Goal: Task Accomplishment & Management: Manage account settings

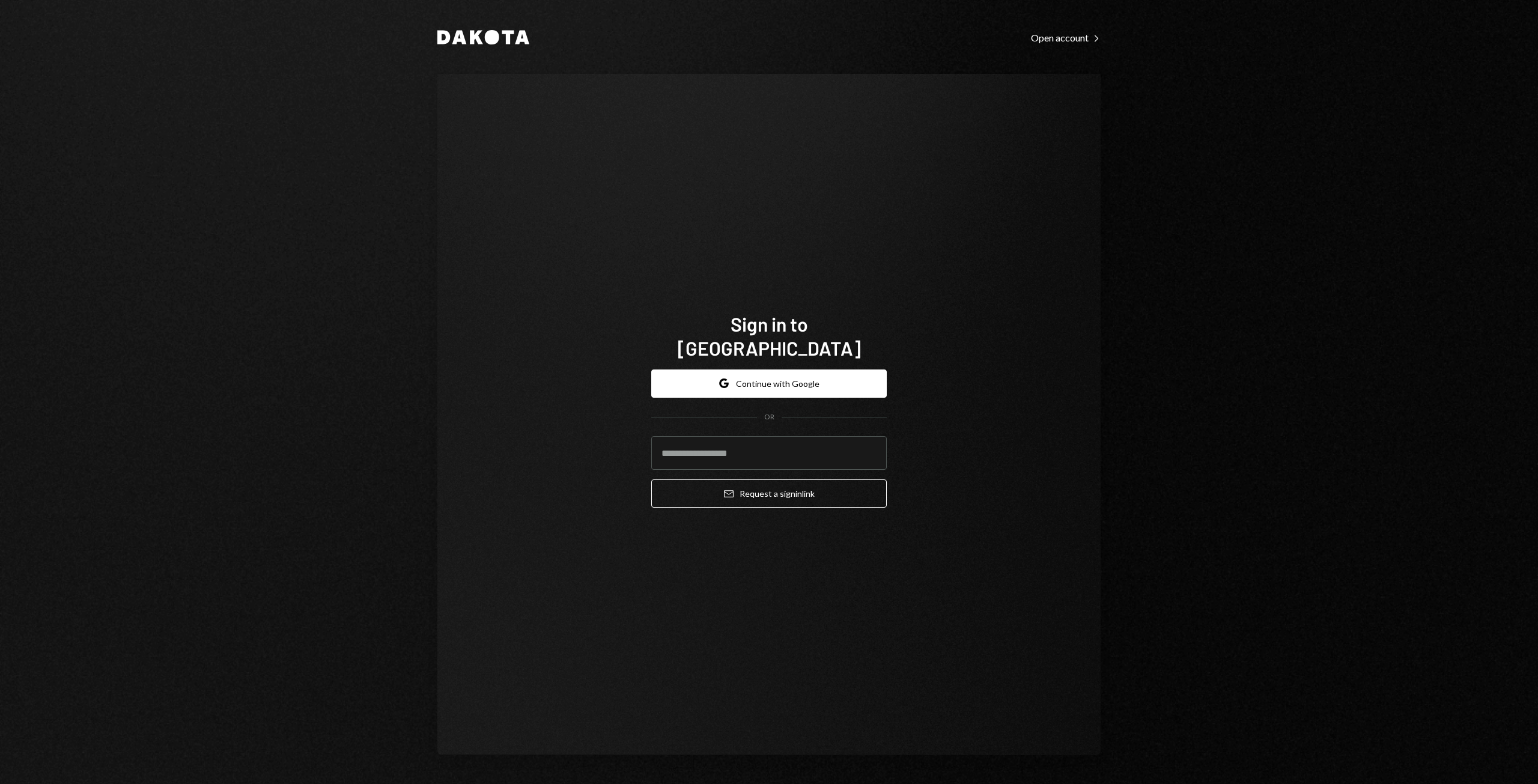
type input "**********"
click at [784, 489] on button "Email Request a sign in link" at bounding box center [769, 494] width 235 height 28
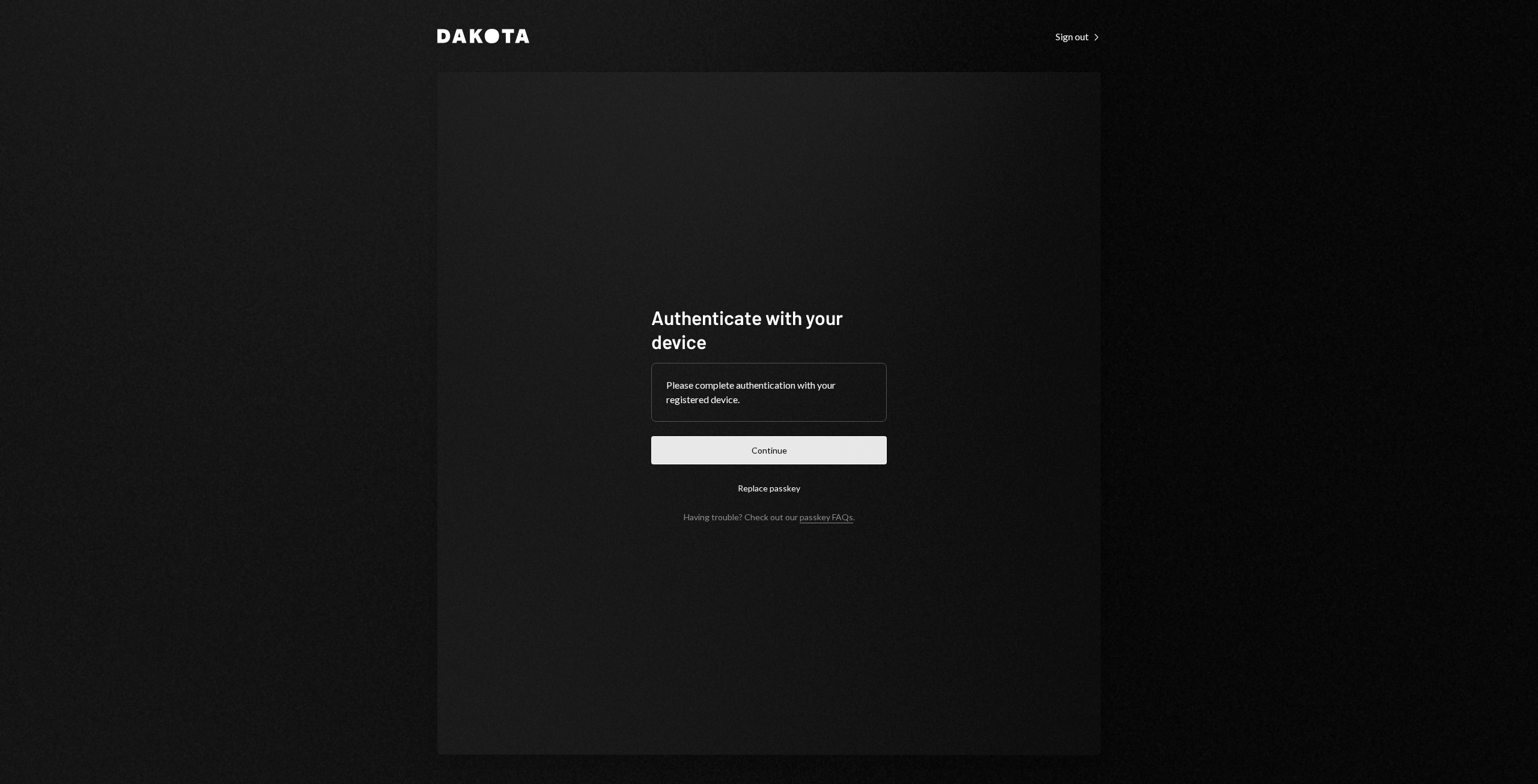
click at [785, 444] on button "Continue" at bounding box center [769, 450] width 235 height 28
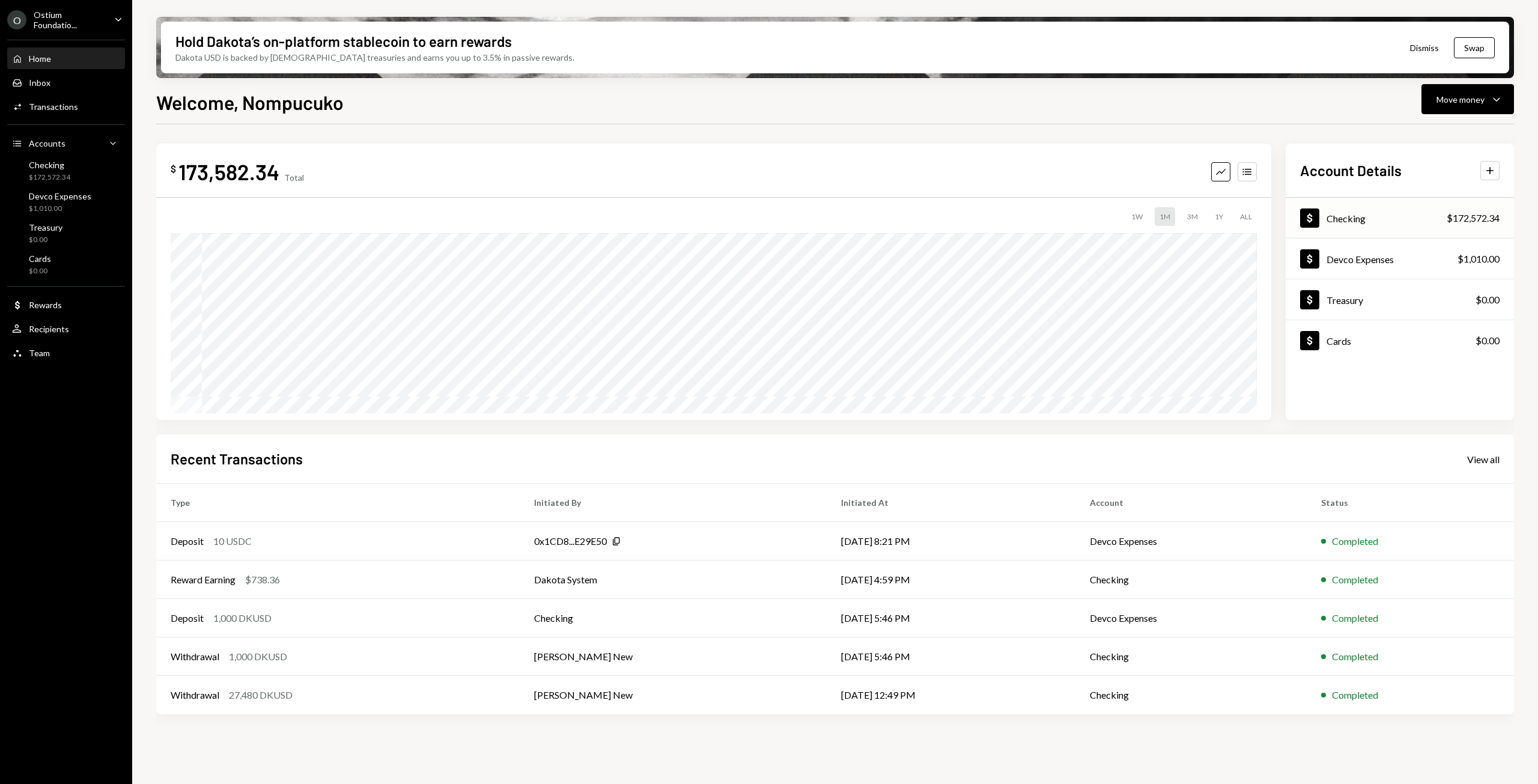
click at [1411, 213] on div "Dollar Checking $172,572.34" at bounding box center [1400, 218] width 228 height 39
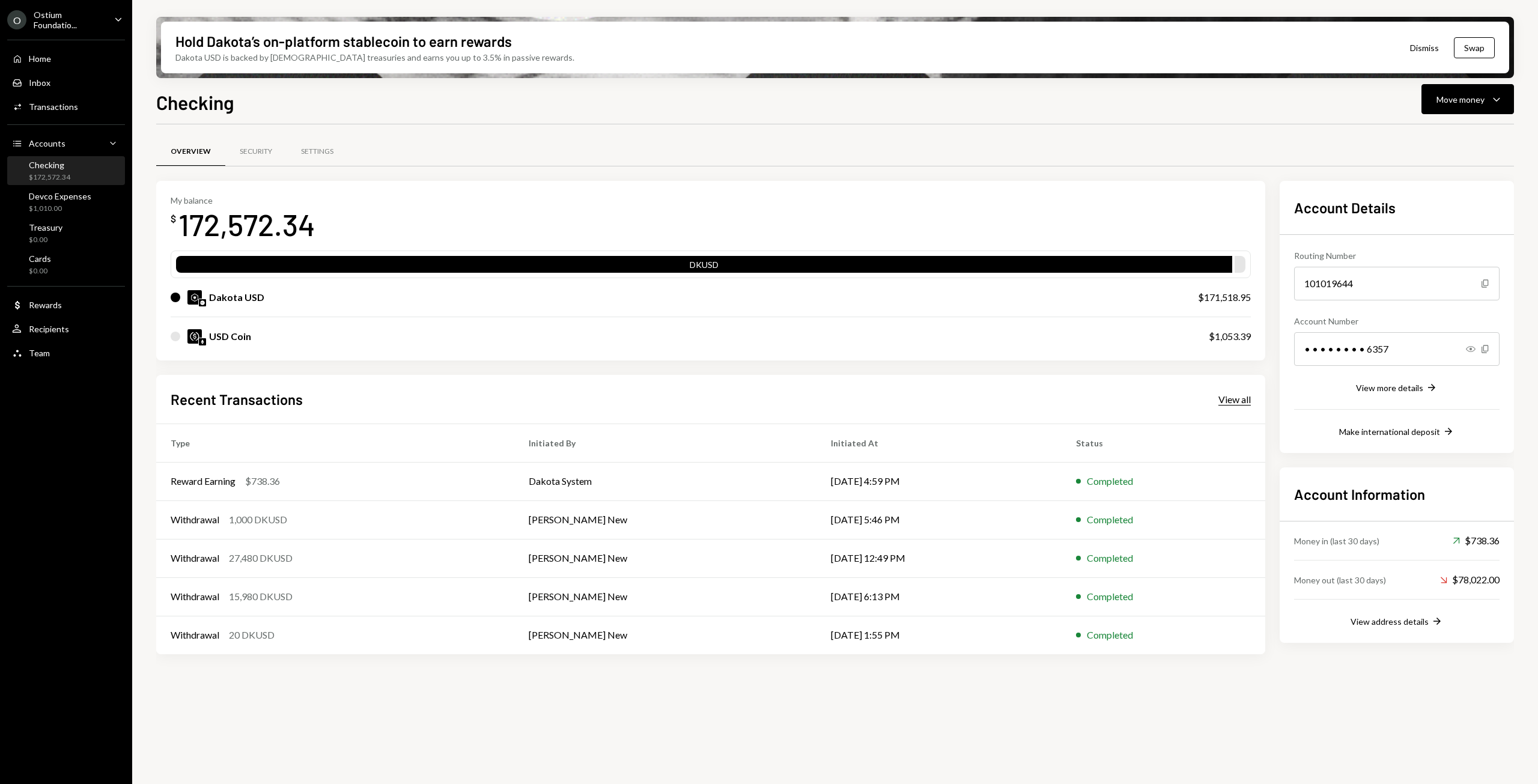
click at [1224, 401] on div "View all" at bounding box center [1235, 399] width 33 height 12
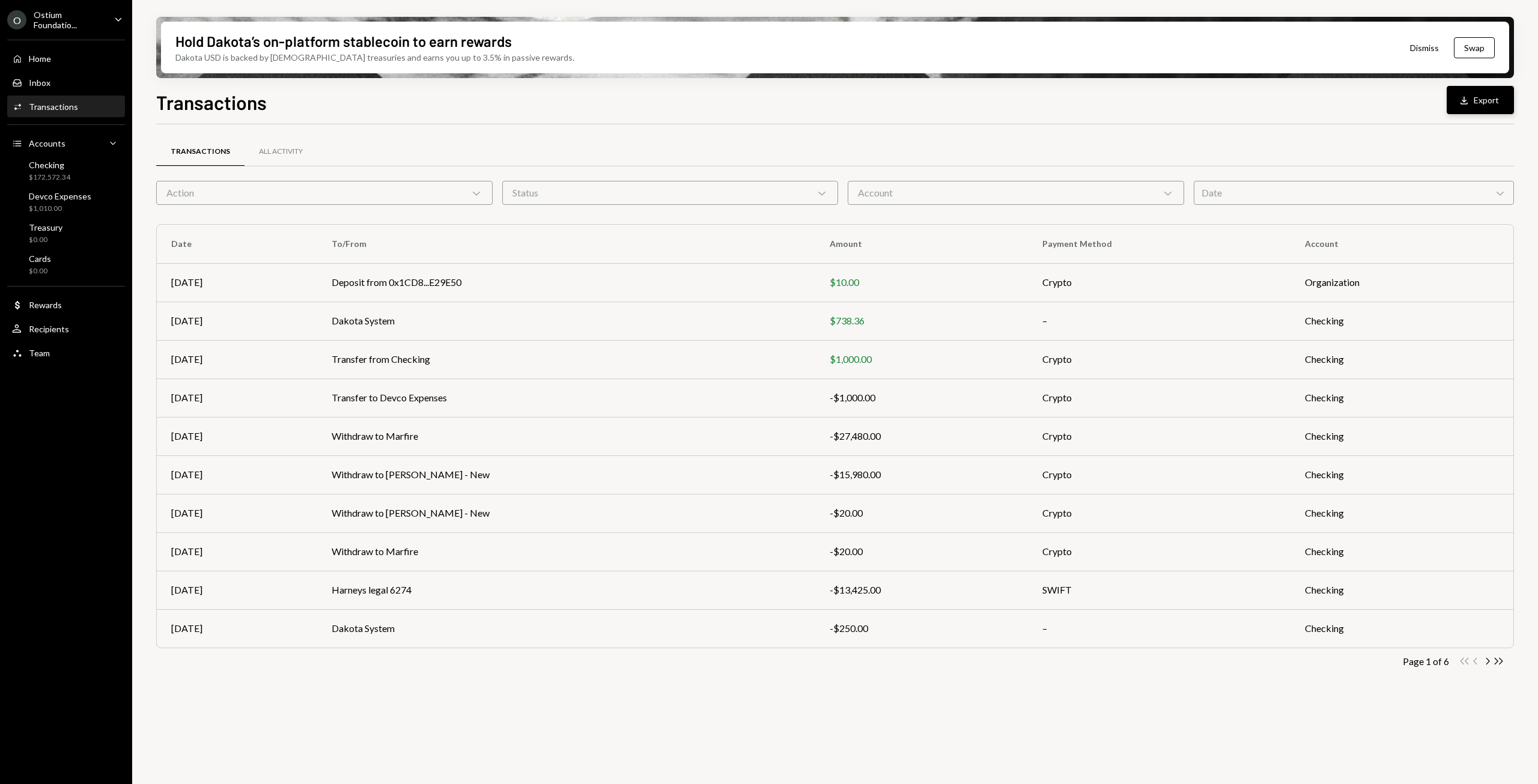
click at [1481, 102] on button "Download Export" at bounding box center [1481, 100] width 67 height 28
click at [59, 192] on div "Devco Expenses" at bounding box center [60, 196] width 62 height 10
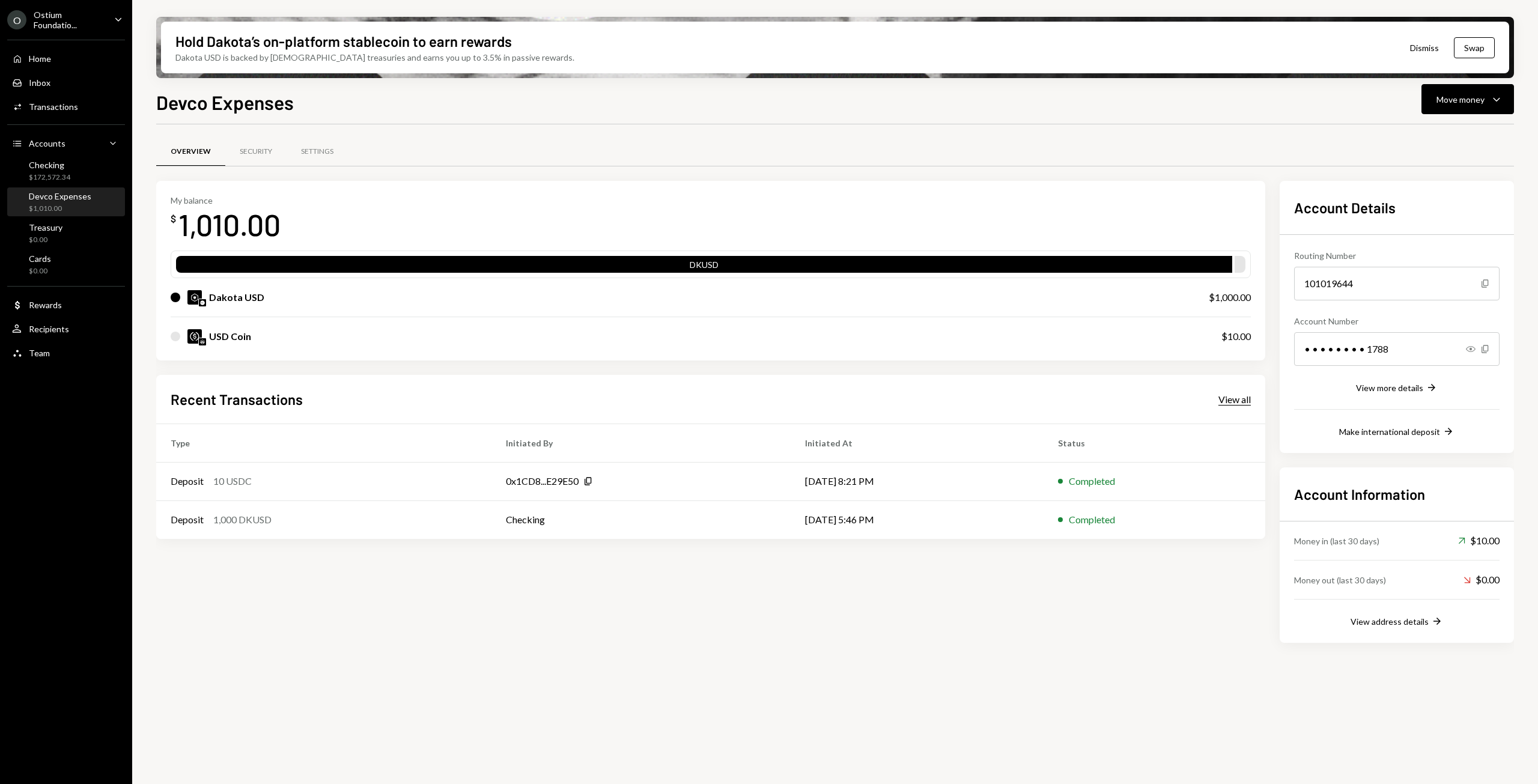
click at [1240, 398] on div "View all" at bounding box center [1235, 399] width 33 height 12
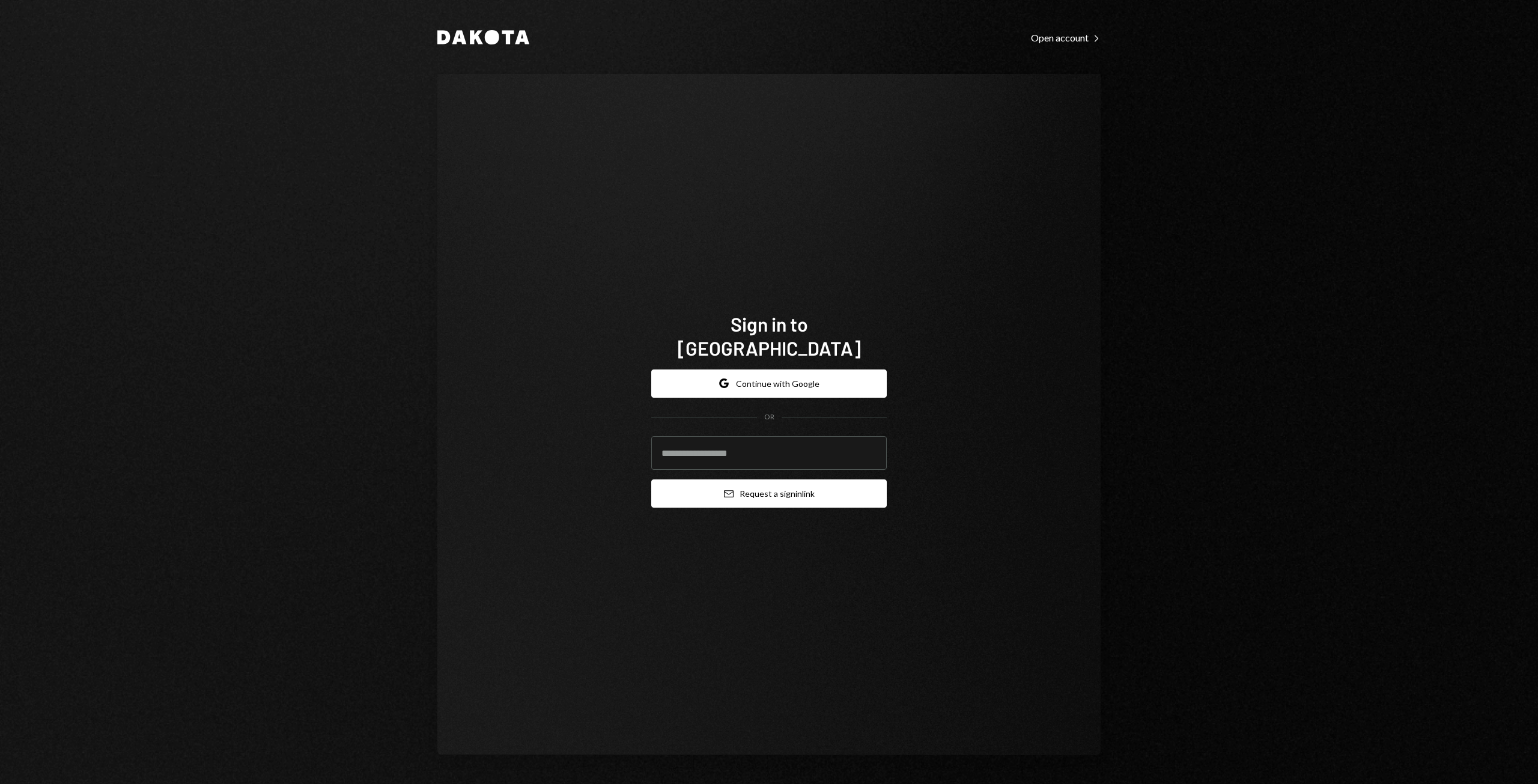
click at [765, 490] on button "Email Request a sign in link" at bounding box center [769, 494] width 235 height 28
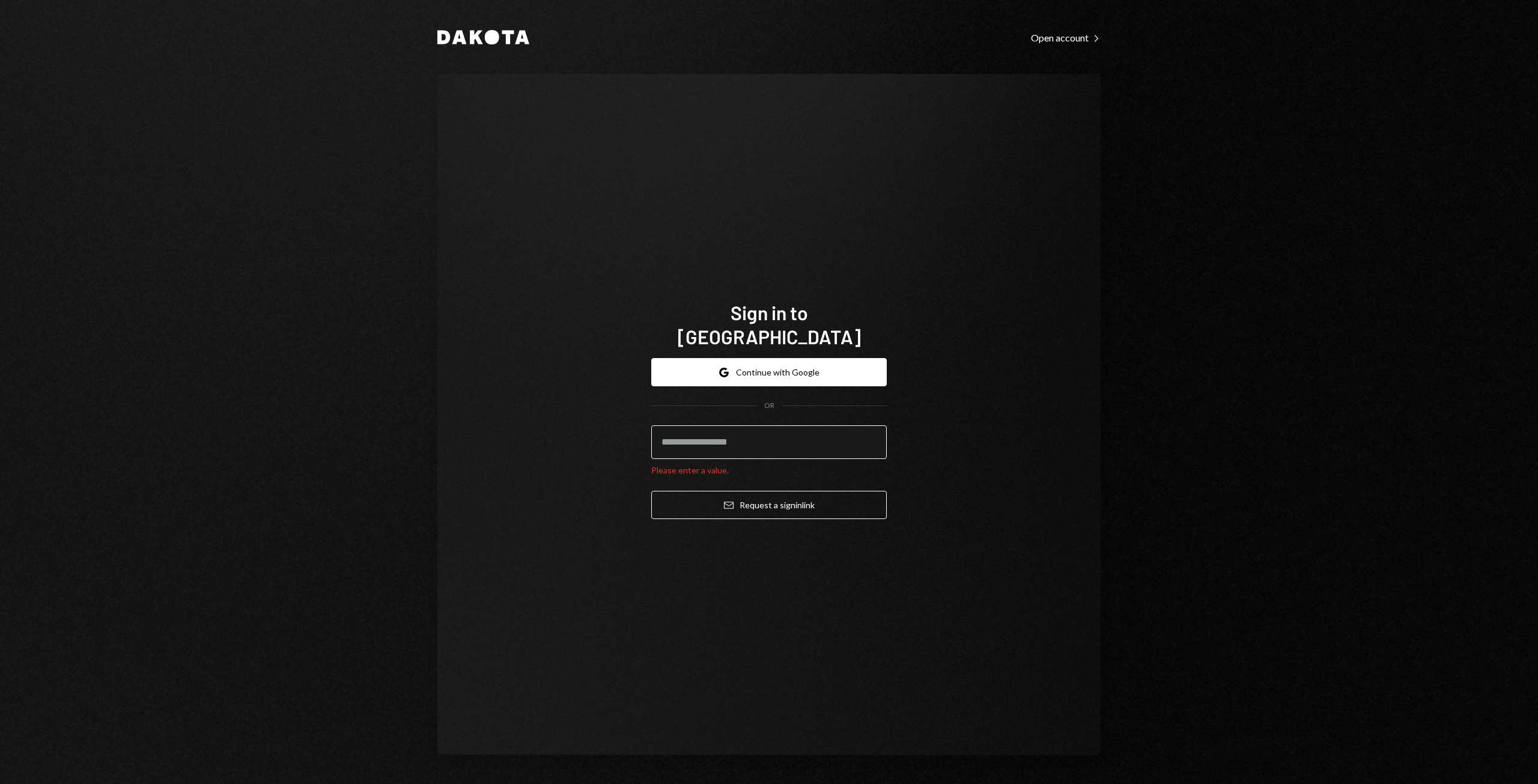
click at [724, 426] on input "email" at bounding box center [769, 442] width 235 height 34
type input "**********"
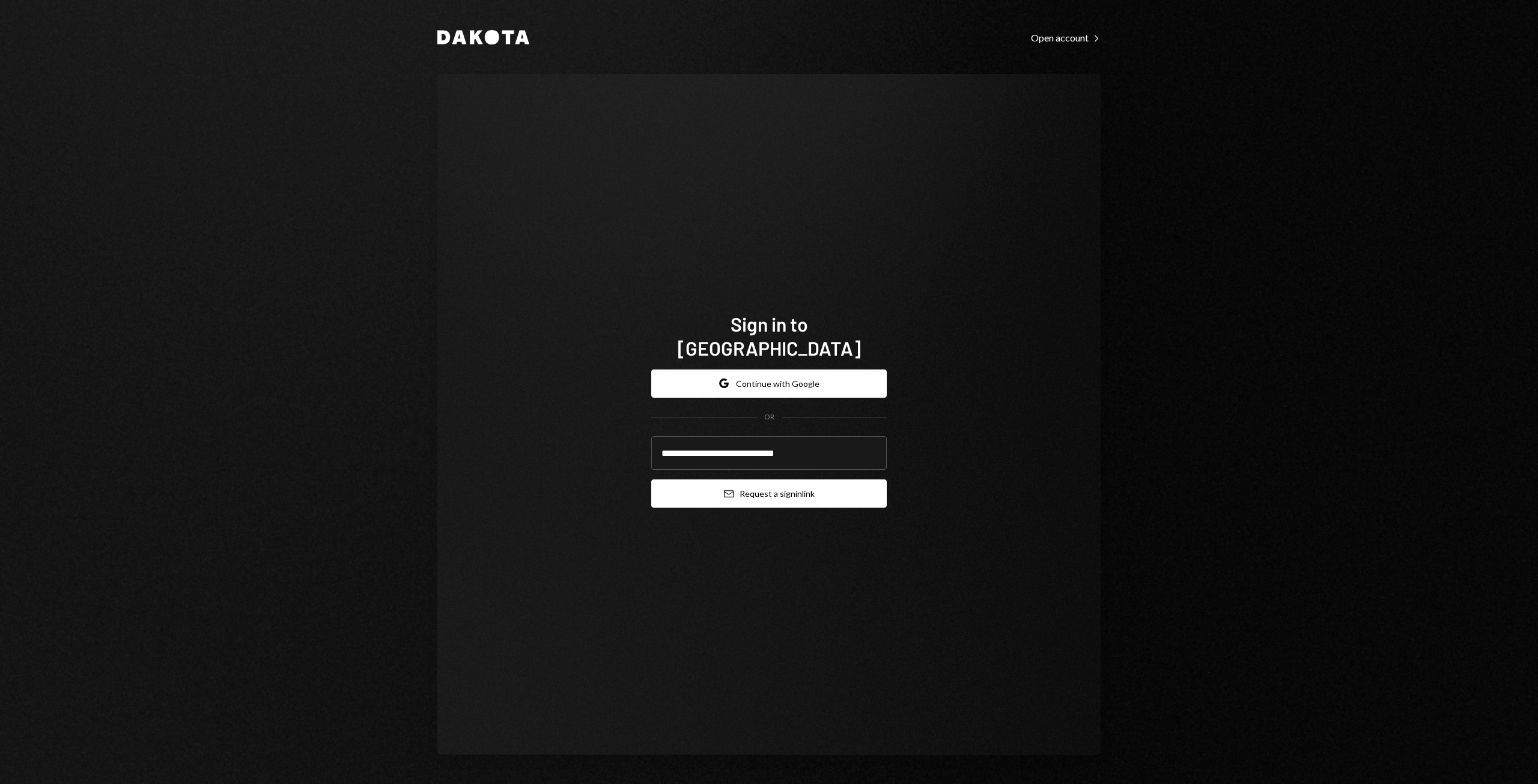
click at [756, 484] on button "Email Request a sign in link" at bounding box center [769, 494] width 235 height 28
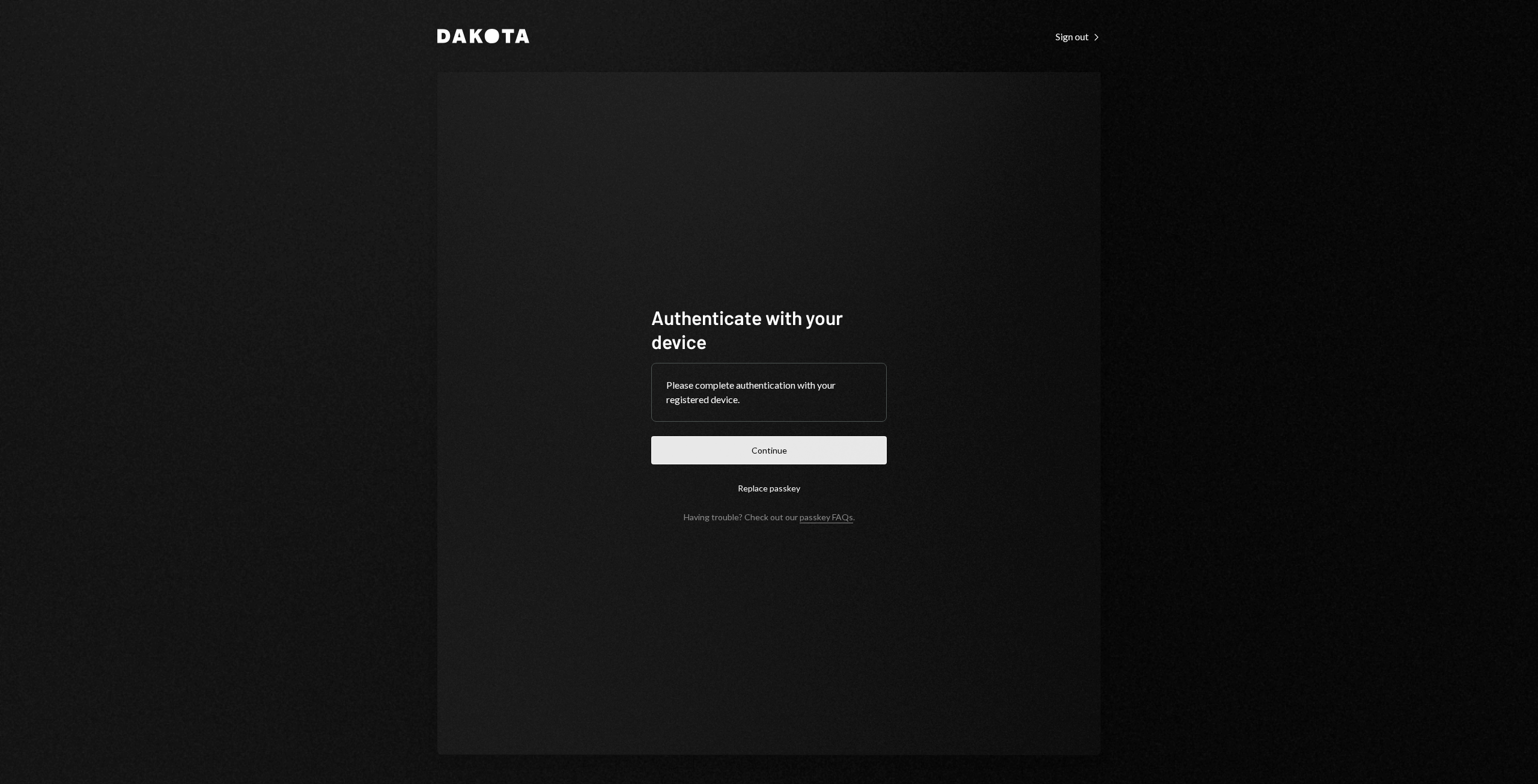
click at [774, 454] on button "Continue" at bounding box center [769, 450] width 235 height 28
